Goal: Find specific page/section: Find specific page/section

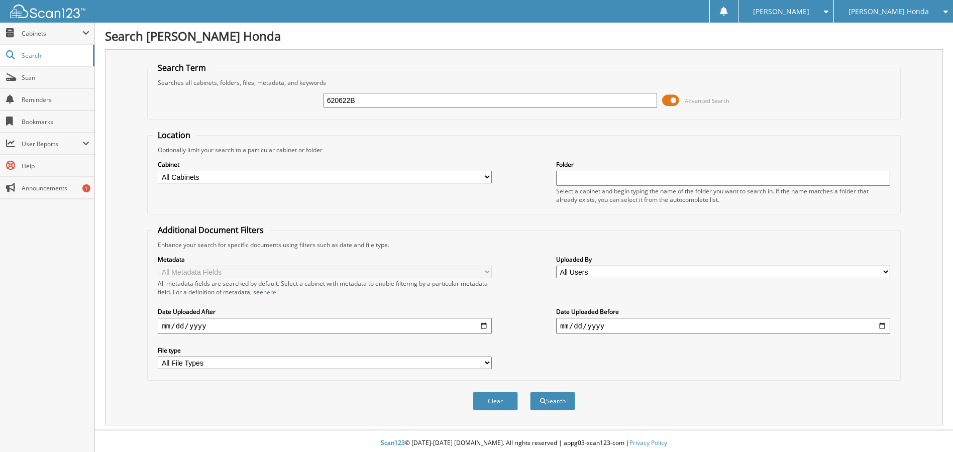
type input "620622B"
click at [530, 392] on button "Search" at bounding box center [552, 401] width 45 height 19
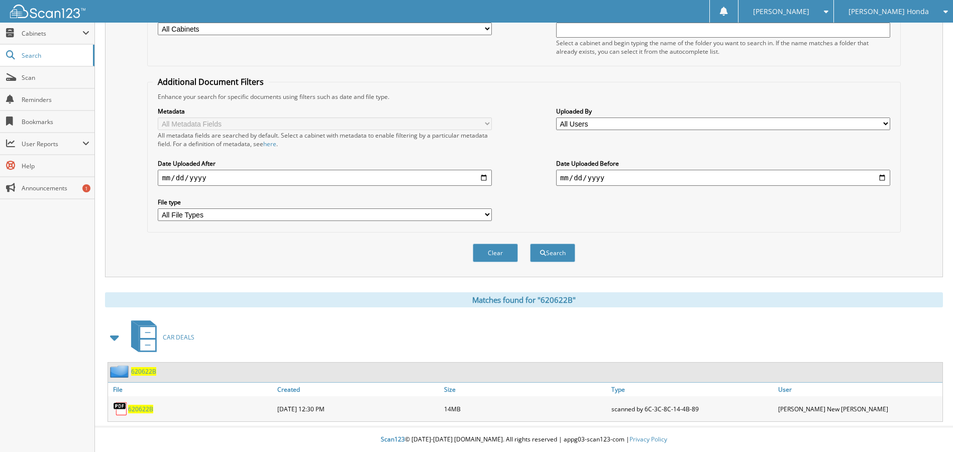
scroll to position [149, 0]
click at [142, 406] on span "620622B" at bounding box center [140, 409] width 25 height 9
